Goal: Information Seeking & Learning: Learn about a topic

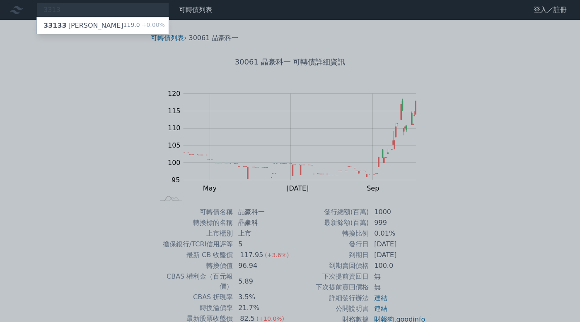
click at [168, 113] on div at bounding box center [290, 161] width 580 height 322
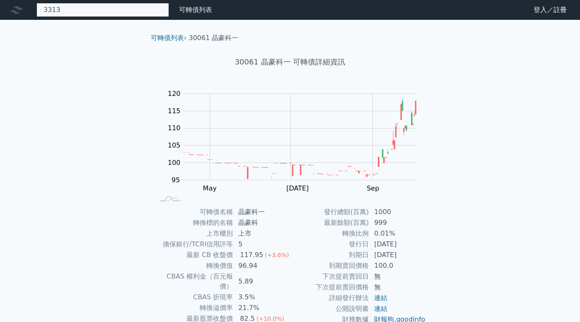
click at [75, 7] on div "3313 33133 斐成三 119.0 +0.00%" at bounding box center [102, 10] width 132 height 14
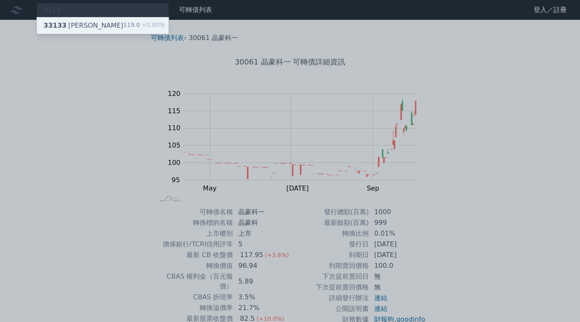
click at [75, 24] on div "33133 [PERSON_NAME]" at bounding box center [83, 26] width 80 height 10
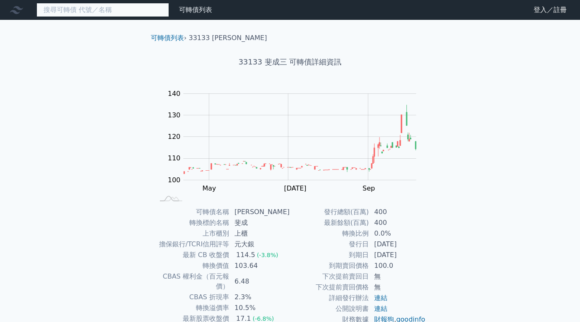
click at [99, 14] on input at bounding box center [102, 10] width 132 height 14
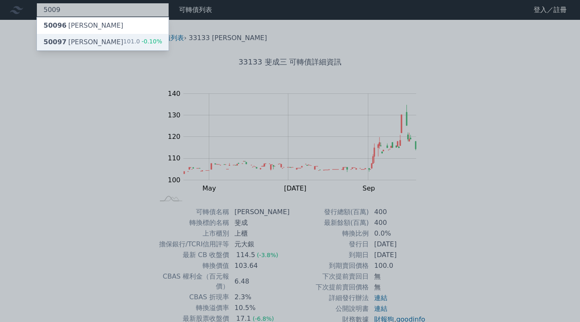
type input "5009"
click at [89, 42] on div "50097 [PERSON_NAME]七 101.0 -0.10%" at bounding box center [103, 42] width 132 height 17
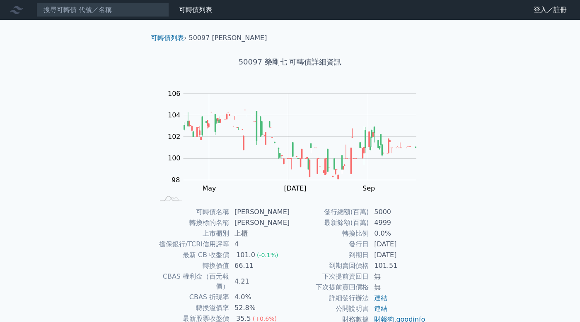
scroll to position [60, 0]
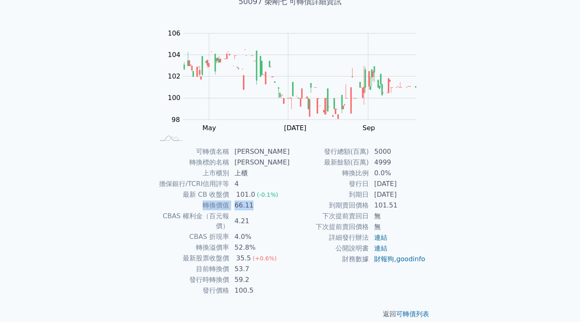
drag, startPoint x: 259, startPoint y: 206, endPoint x: 178, endPoint y: 203, distance: 81.2
click at [178, 203] on tr "轉換價值 66.11" at bounding box center [222, 205] width 136 height 11
click at [325, 238] on td "詳細發行辦法" at bounding box center [329, 238] width 79 height 11
drag, startPoint x: 282, startPoint y: 239, endPoint x: 184, endPoint y: 237, distance: 97.7
click at [184, 243] on tr "轉換溢價率 52.8%" at bounding box center [222, 248] width 136 height 11
